Goal: Navigation & Orientation: Find specific page/section

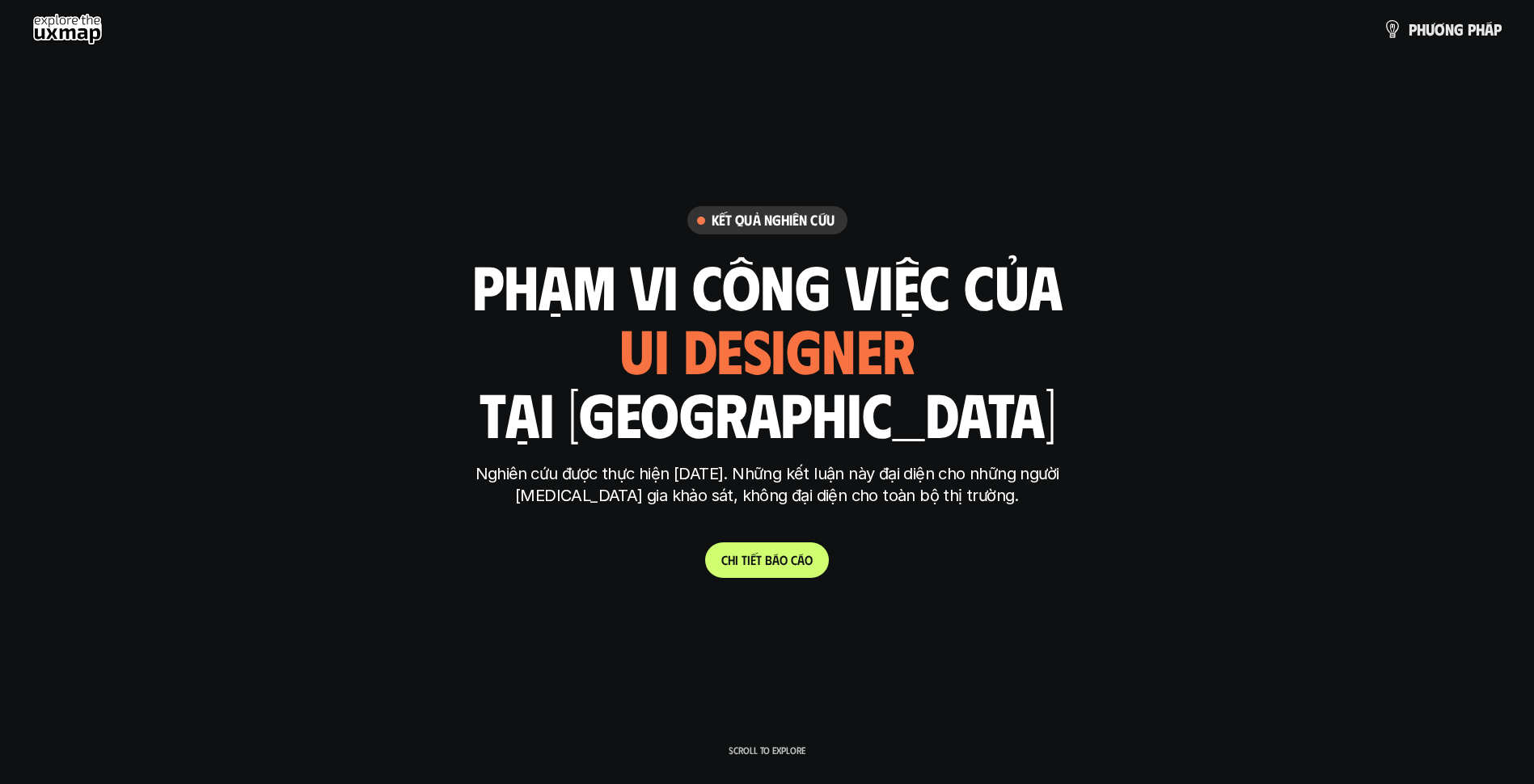
click at [77, 39] on use at bounding box center [67, 29] width 70 height 32
click at [78, 39] on use at bounding box center [67, 29] width 70 height 32
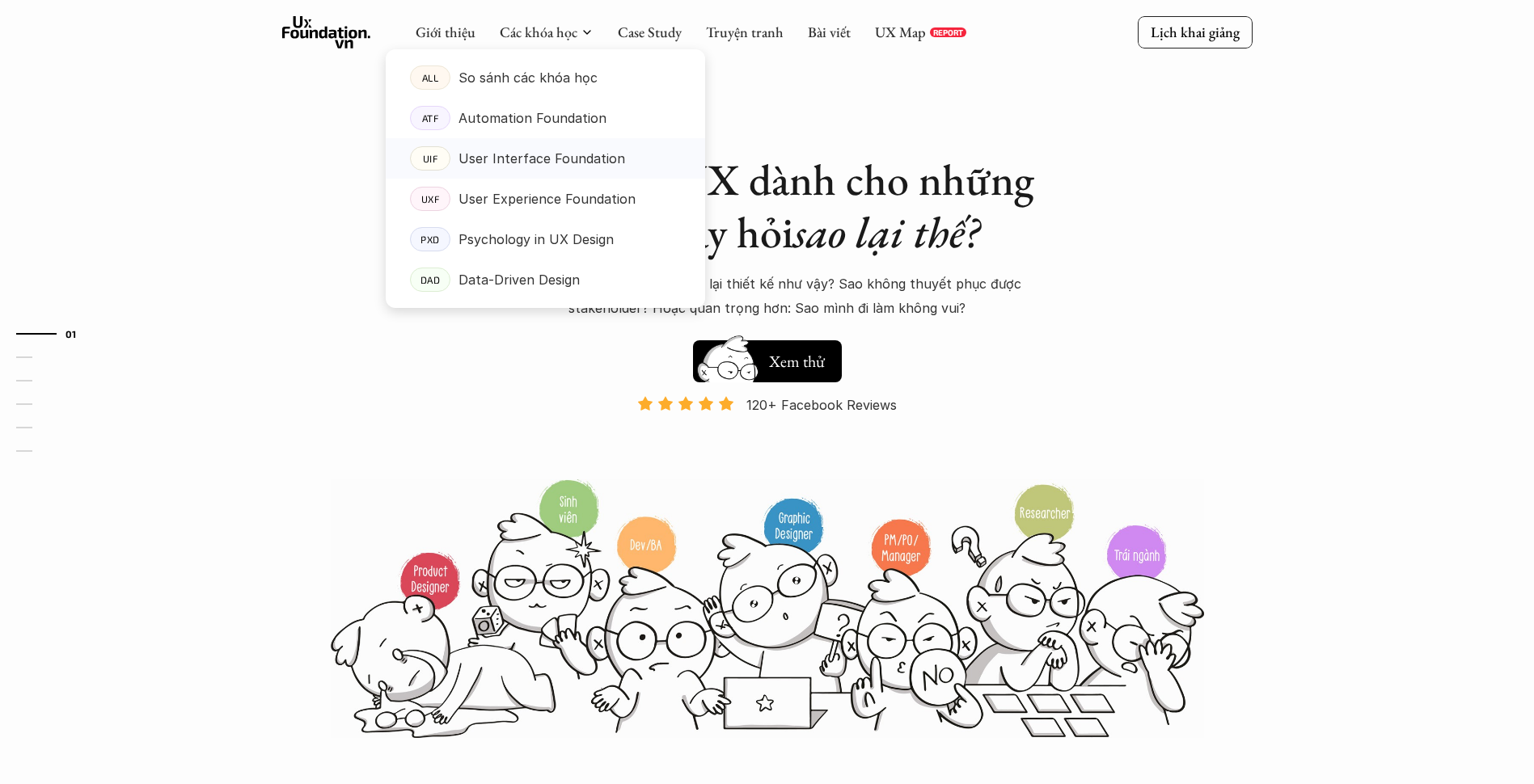
click at [500, 162] on p "User Interface Foundation" at bounding box center [541, 158] width 166 height 24
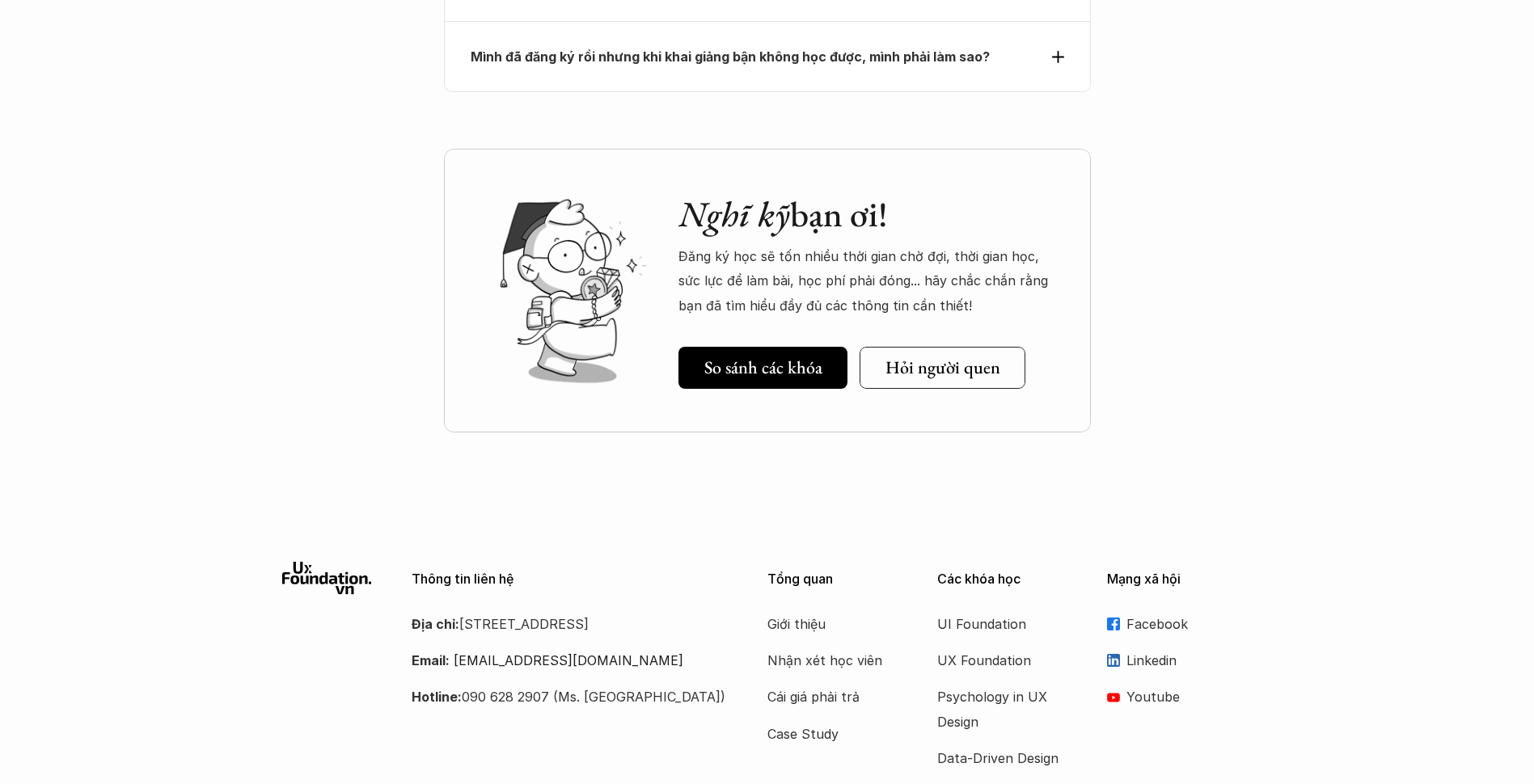
scroll to position [5720, 0]
